Goal: Transaction & Acquisition: Book appointment/travel/reservation

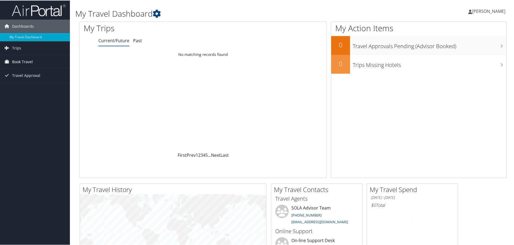
click at [30, 62] on span "Book Travel" at bounding box center [22, 61] width 21 height 13
click at [23, 79] on link "Book/Manage Online Trips" at bounding box center [35, 80] width 70 height 8
